Goal: Information Seeking & Learning: Compare options

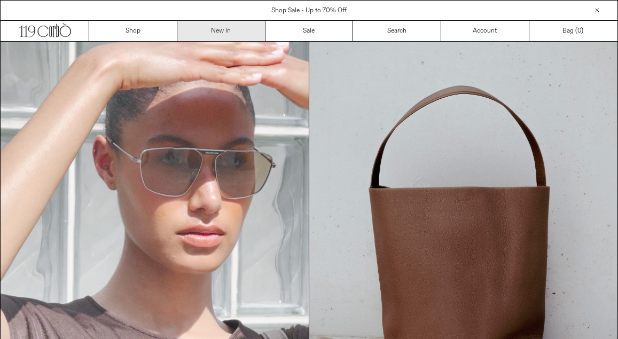
click at [243, 29] on link "New In" at bounding box center [221, 31] width 88 height 20
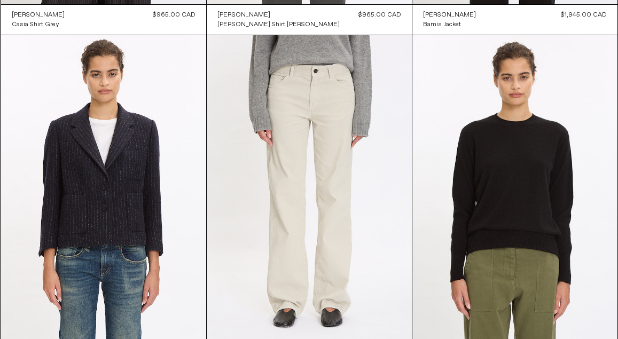
scroll to position [717, 0]
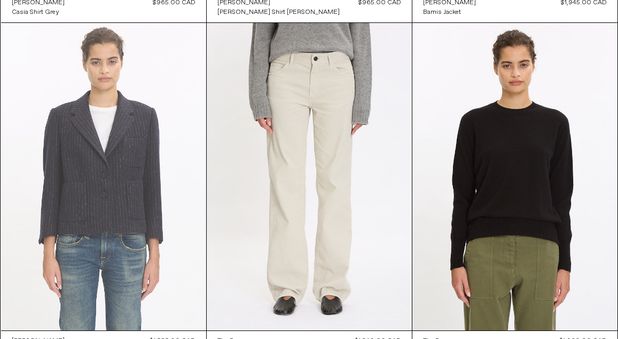
click at [132, 184] on at bounding box center [103, 177] width 205 height 308
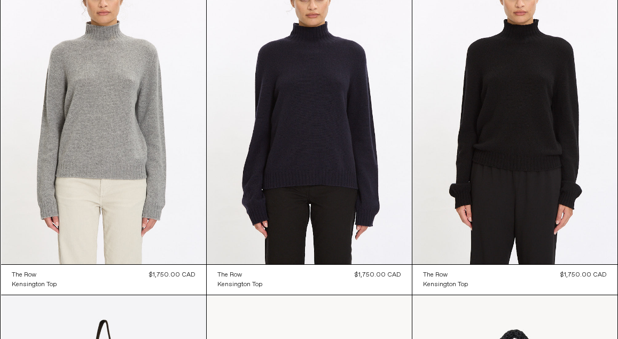
scroll to position [1133, 0]
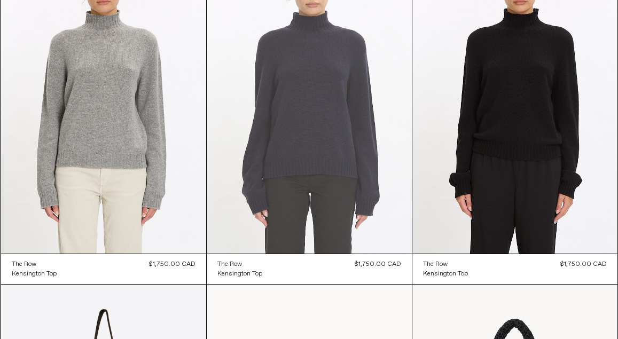
click at [276, 103] on at bounding box center [309, 100] width 205 height 308
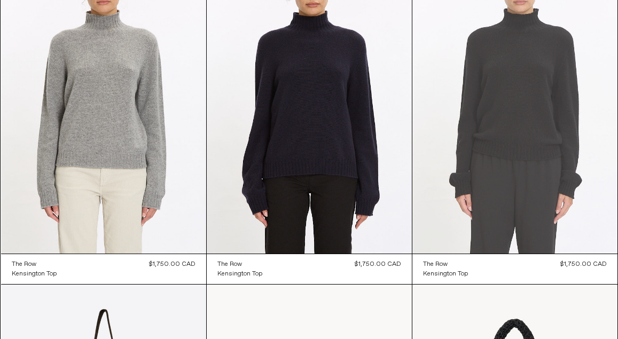
click at [479, 100] on at bounding box center [514, 100] width 205 height 308
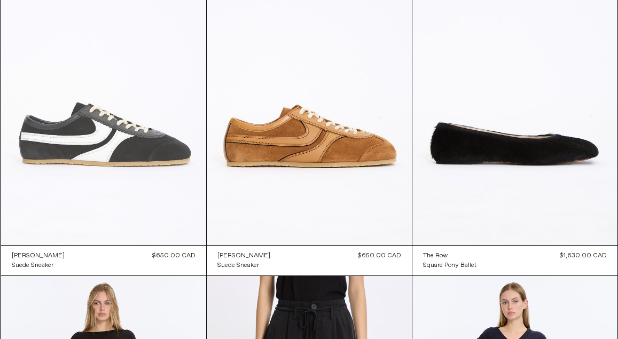
scroll to position [5207, 0]
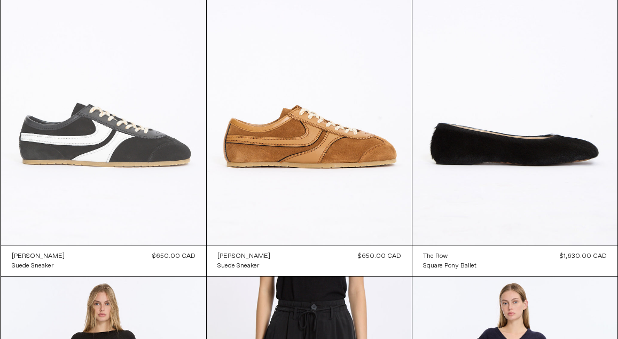
click at [162, 150] on at bounding box center [103, 92] width 205 height 308
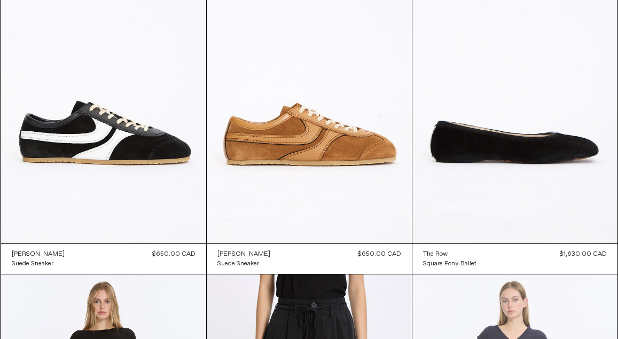
scroll to position [5192, 0]
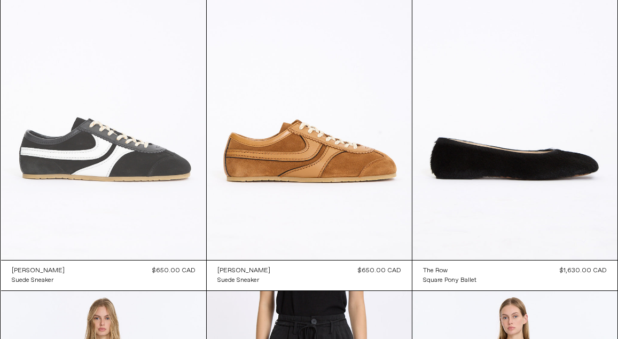
click at [168, 154] on at bounding box center [103, 106] width 205 height 308
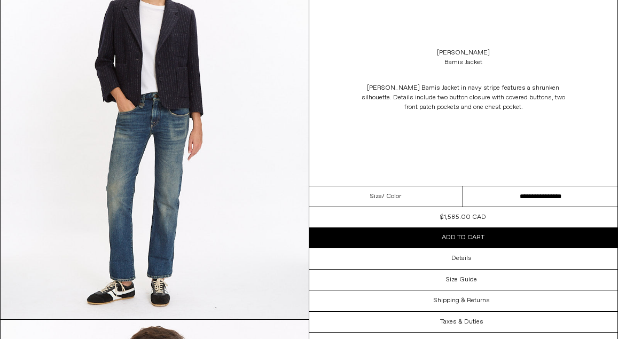
scroll to position [513, 0]
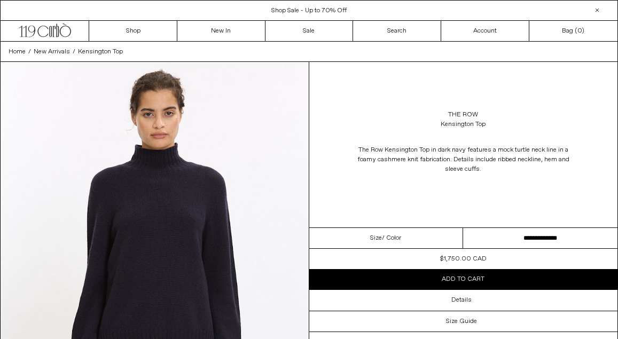
click at [342, 108] on div "The Row Kensington Top" at bounding box center [463, 120] width 309 height 30
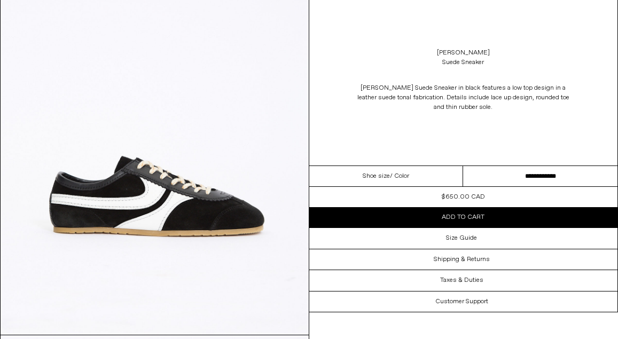
scroll to position [113, 0]
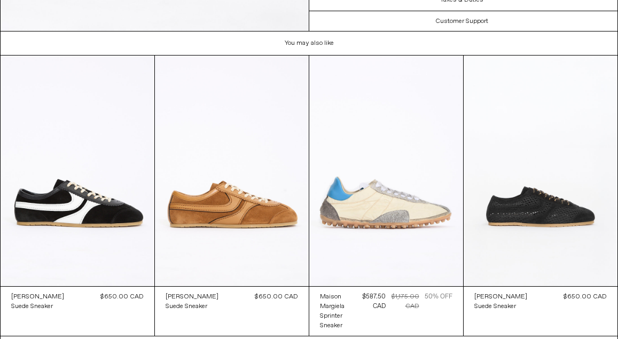
scroll to position [2347, 0]
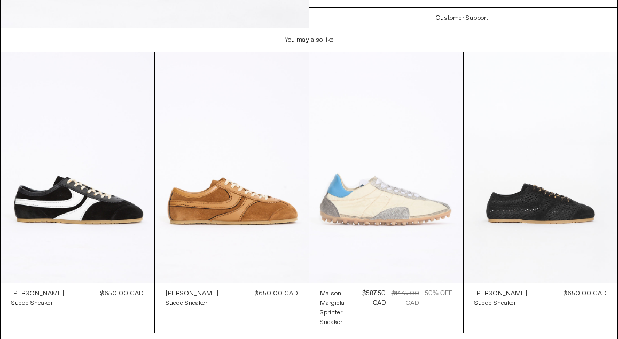
click at [381, 202] on at bounding box center [386, 167] width 154 height 231
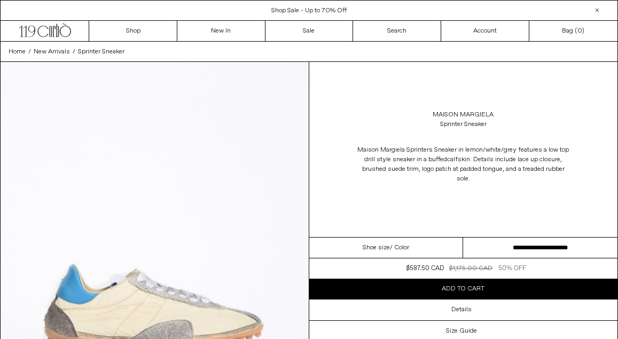
click at [503, 244] on select "**********" at bounding box center [540, 248] width 154 height 21
click at [442, 115] on link "Maison Margiela" at bounding box center [463, 115] width 61 height 10
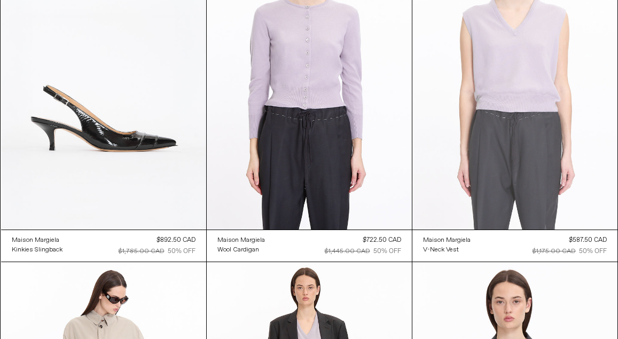
scroll to position [822, 0]
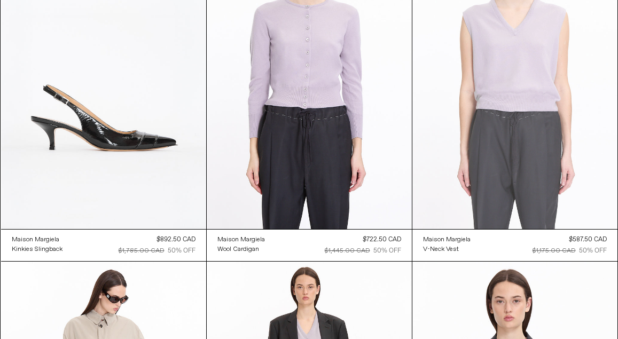
click at [511, 81] on at bounding box center [514, 75] width 205 height 308
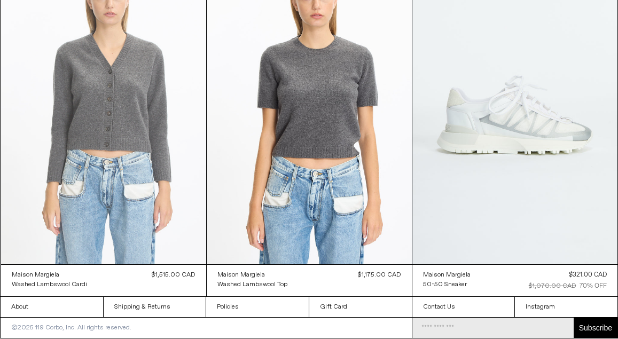
scroll to position [3846, 0]
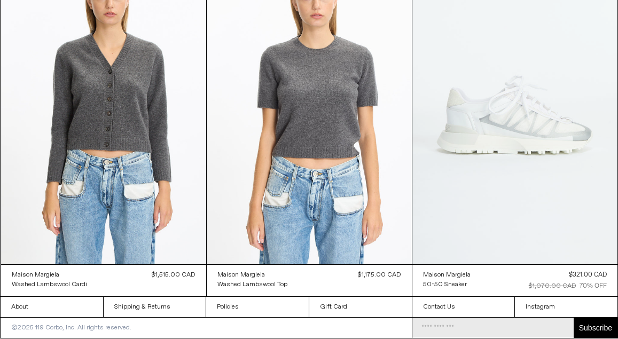
click at [503, 135] on at bounding box center [514, 111] width 205 height 308
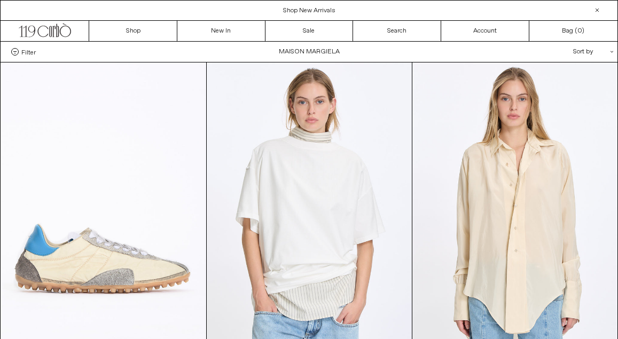
scroll to position [0, 0]
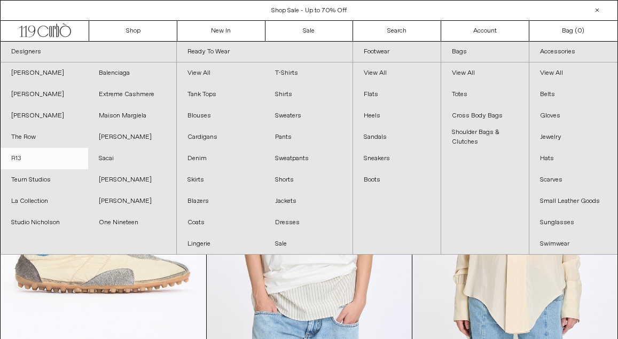
click at [21, 152] on link "R13" at bounding box center [45, 158] width 88 height 21
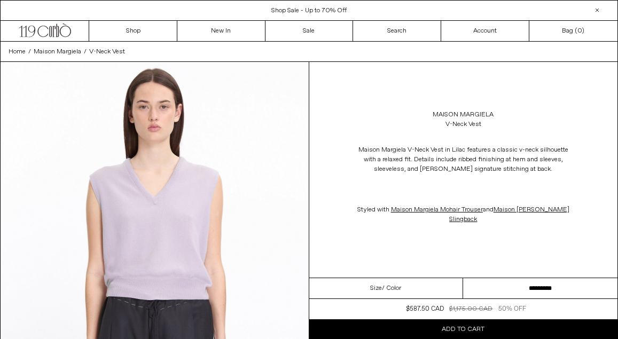
click at [558, 286] on select "**********" at bounding box center [540, 288] width 154 height 21
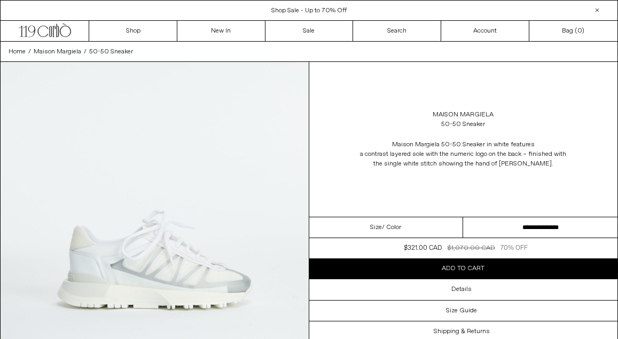
click at [538, 228] on select "**********" at bounding box center [540, 227] width 154 height 21
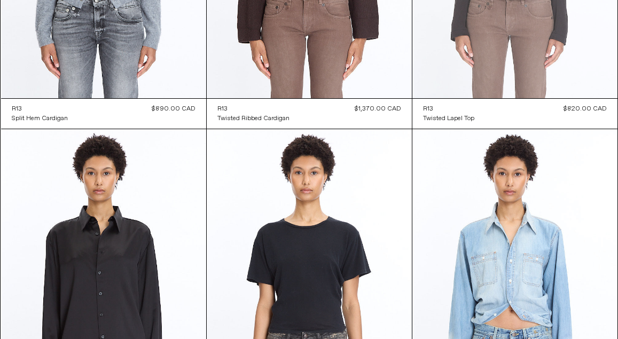
scroll to position [627, 0]
